Goal: Information Seeking & Learning: Learn about a topic

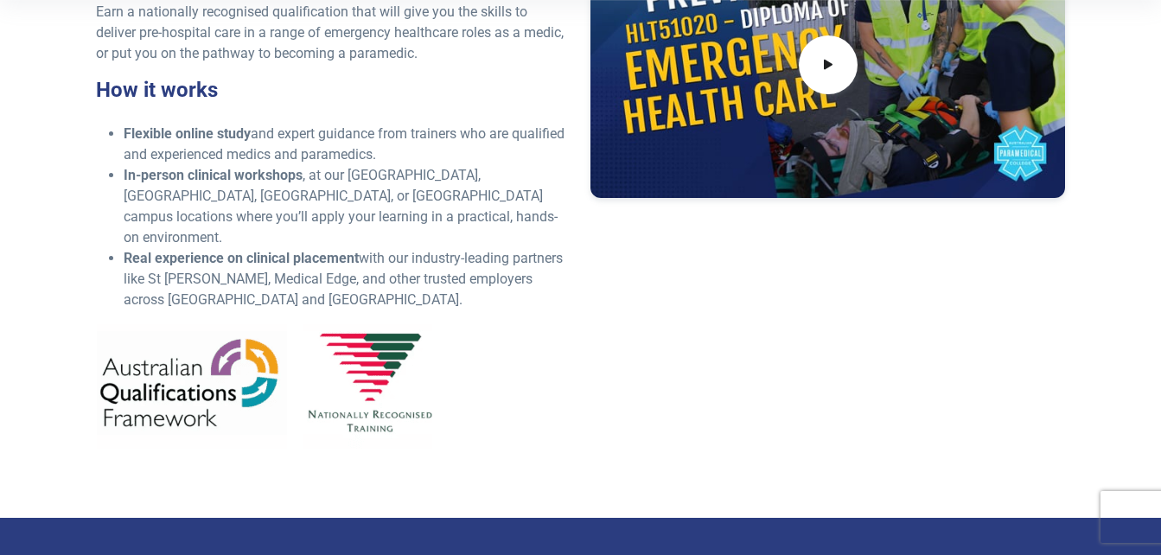
scroll to position [588, 0]
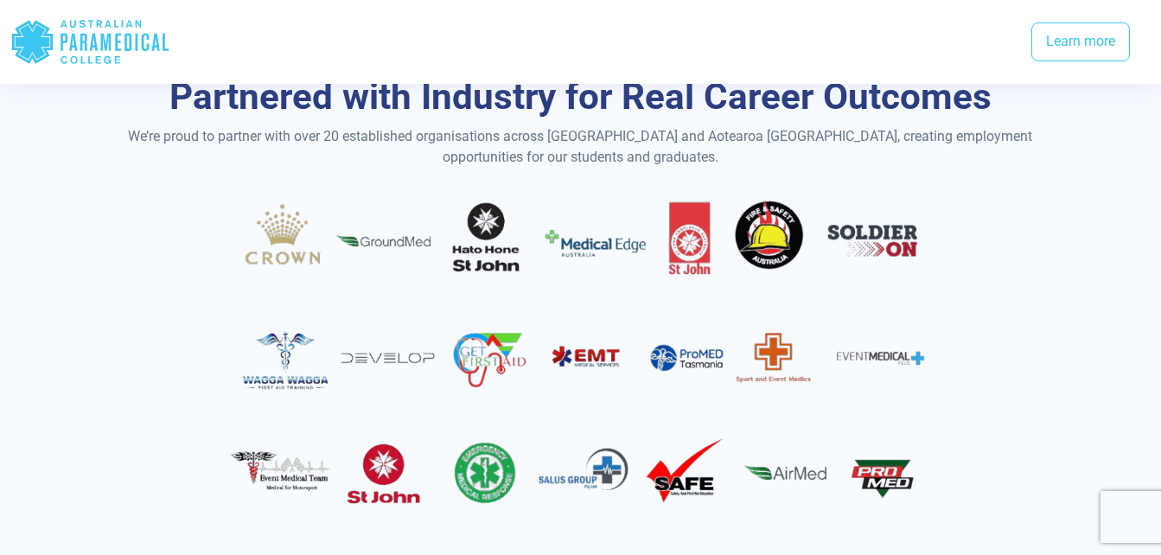
scroll to position [2938, 0]
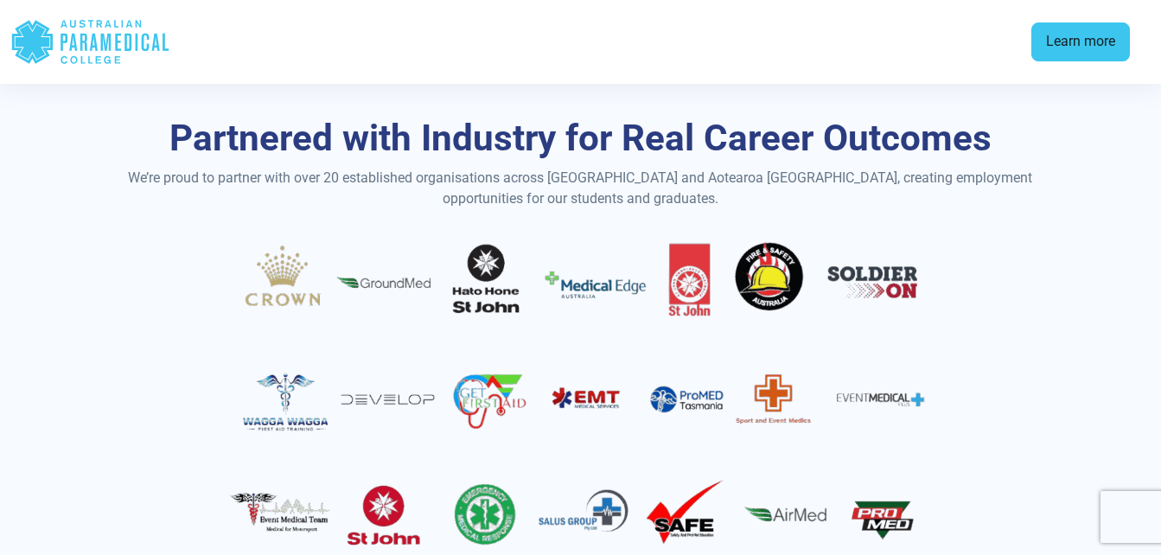
click at [1065, 39] on link "Learn more" at bounding box center [1080, 42] width 99 height 40
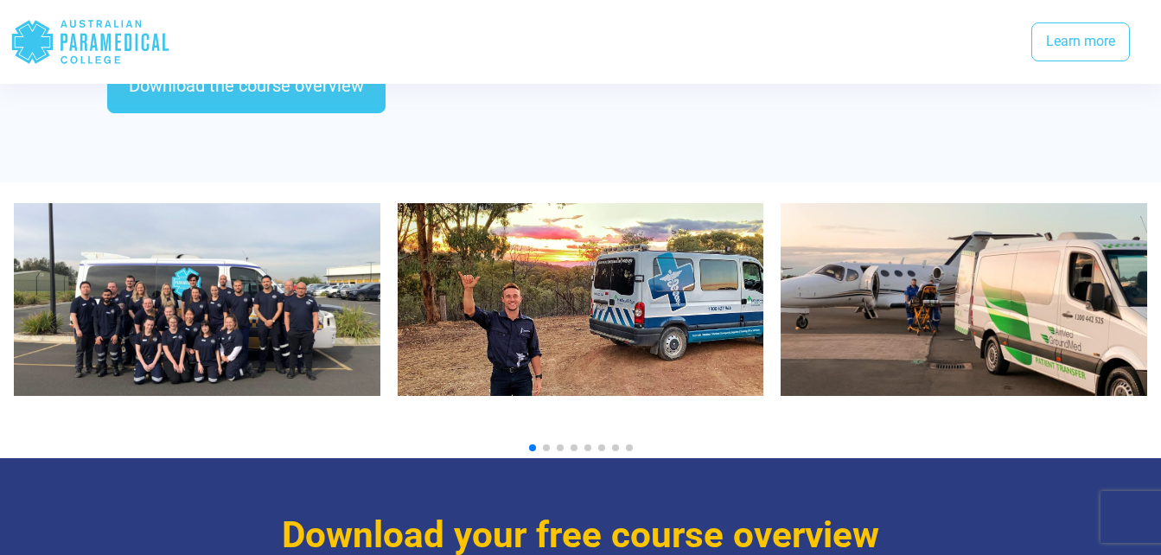
scroll to position [1671, 0]
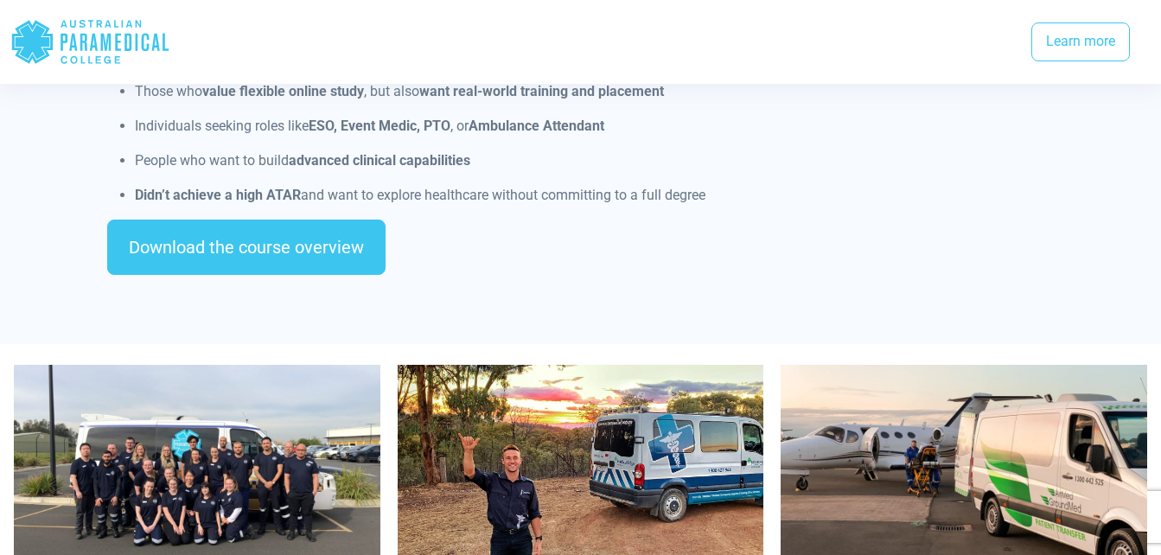
drag, startPoint x: 117, startPoint y: 34, endPoint x: 145, endPoint y: 36, distance: 28.6
click at [145, 36] on icon ".logo-horizontal-c1{fill:#3CC5EE;} .logo-horizontal-c3{fill:#3CC5EE;} .logo-hor…" at bounding box center [90, 42] width 160 height 56
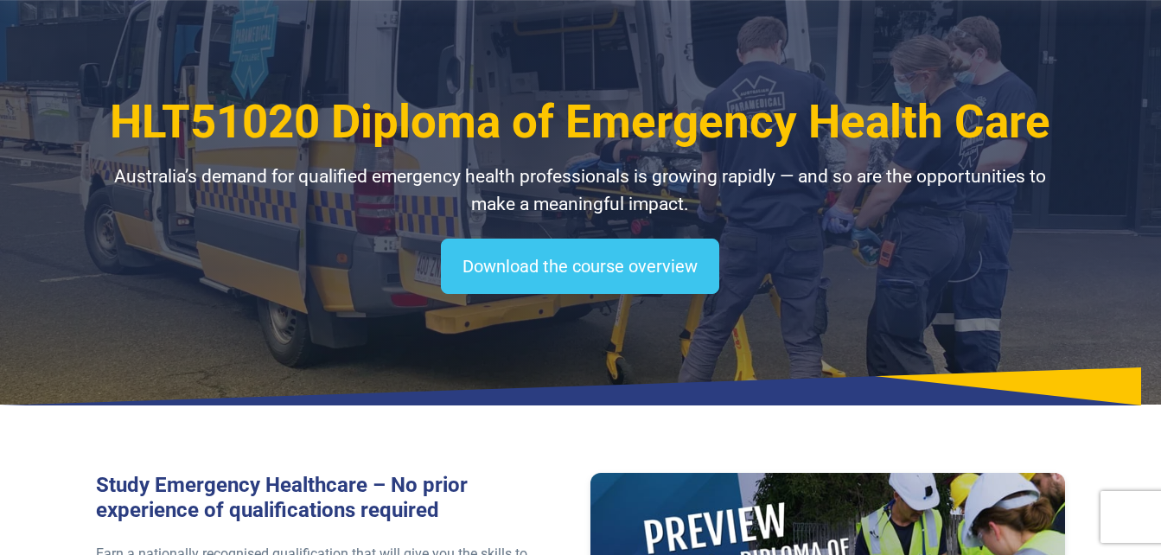
scroll to position [0, 0]
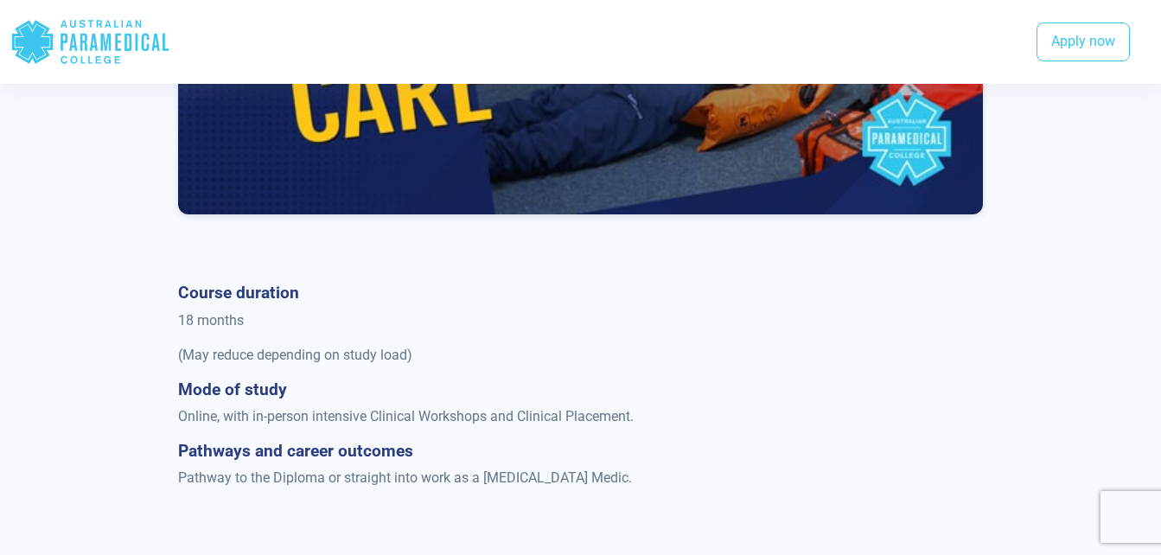
scroll to position [1037, 0]
